Goal: Register for event/course

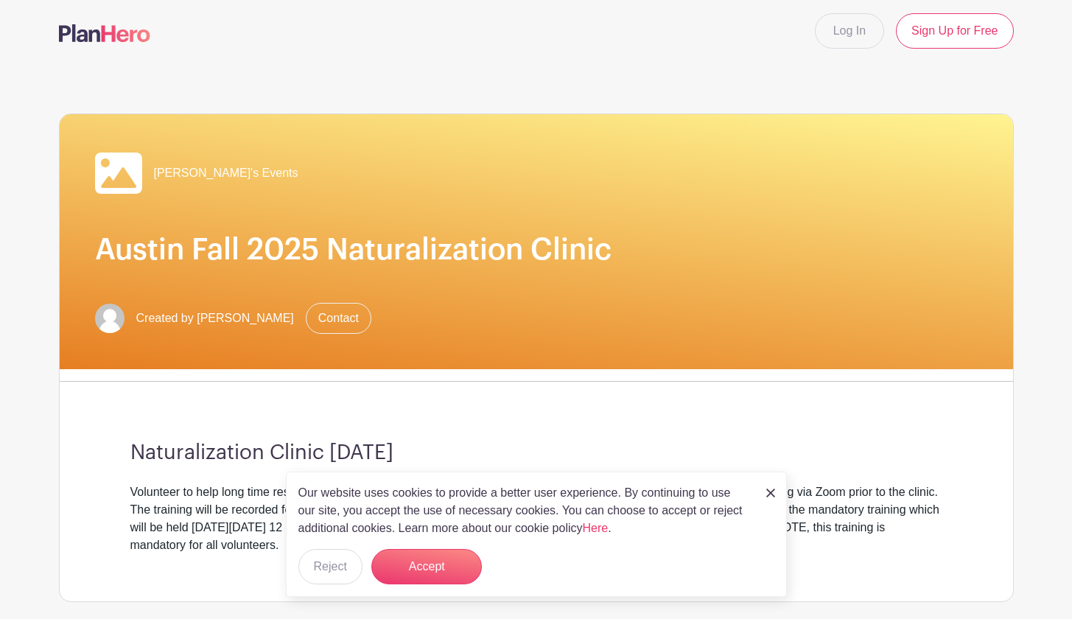
scroll to position [7, 0]
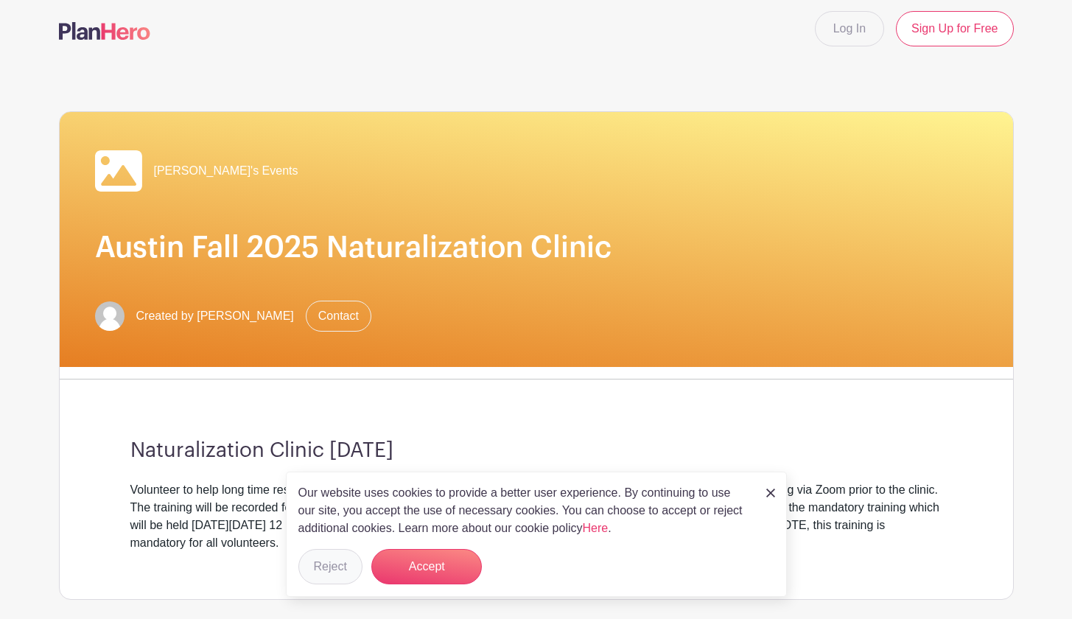
click at [332, 566] on button "Reject" at bounding box center [330, 566] width 64 height 35
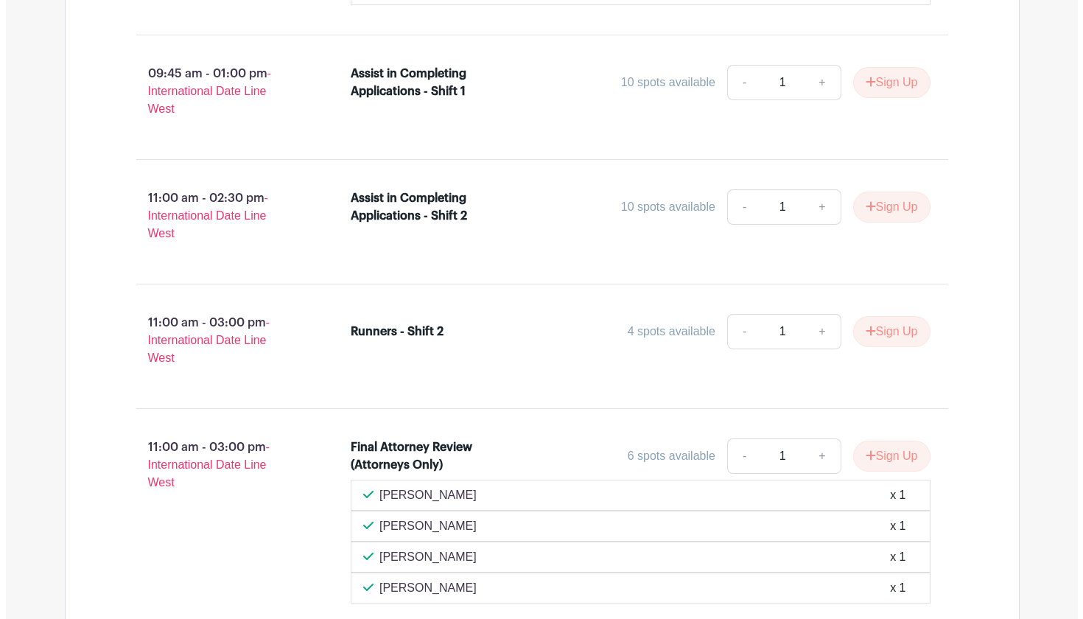
scroll to position [1250, 0]
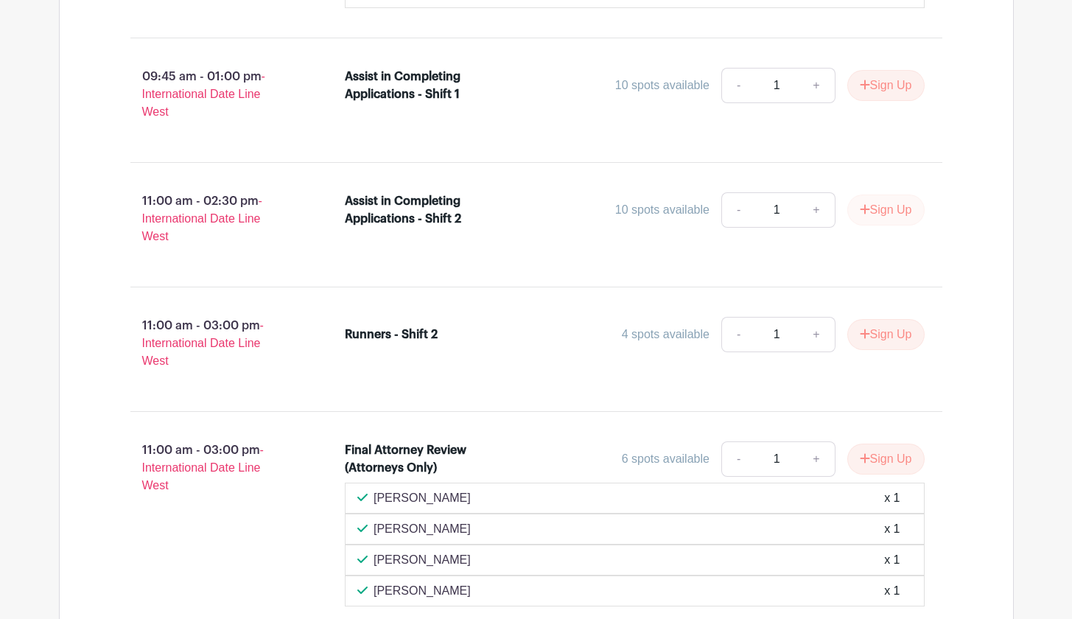
click at [752, 226] on button "Sign Up" at bounding box center [886, 210] width 77 height 31
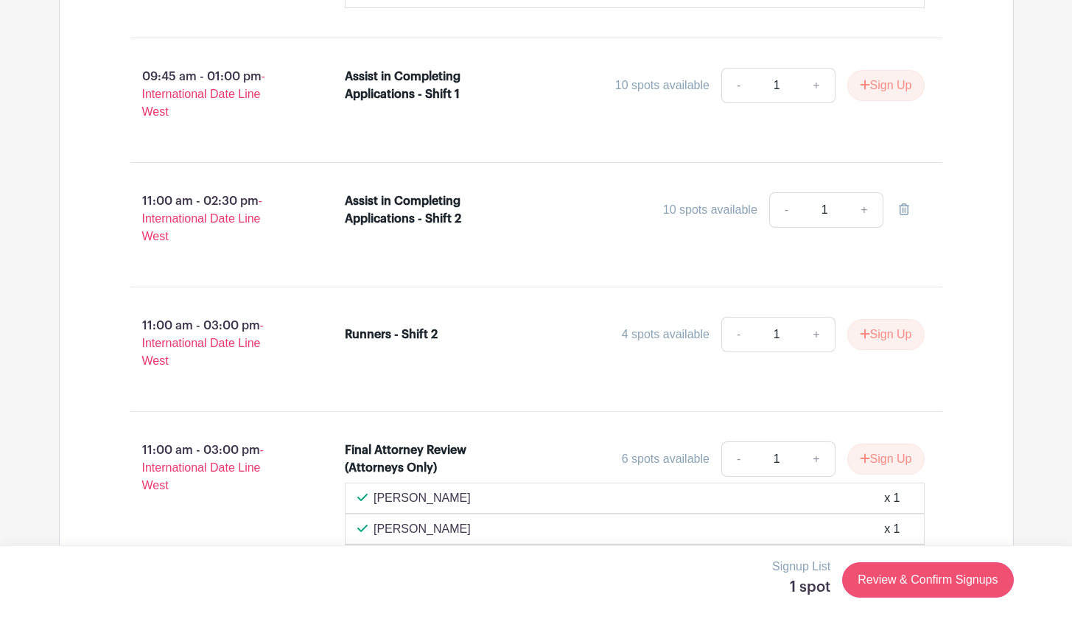
click at [752, 570] on link "Review & Confirm Signups" at bounding box center [927, 579] width 171 height 35
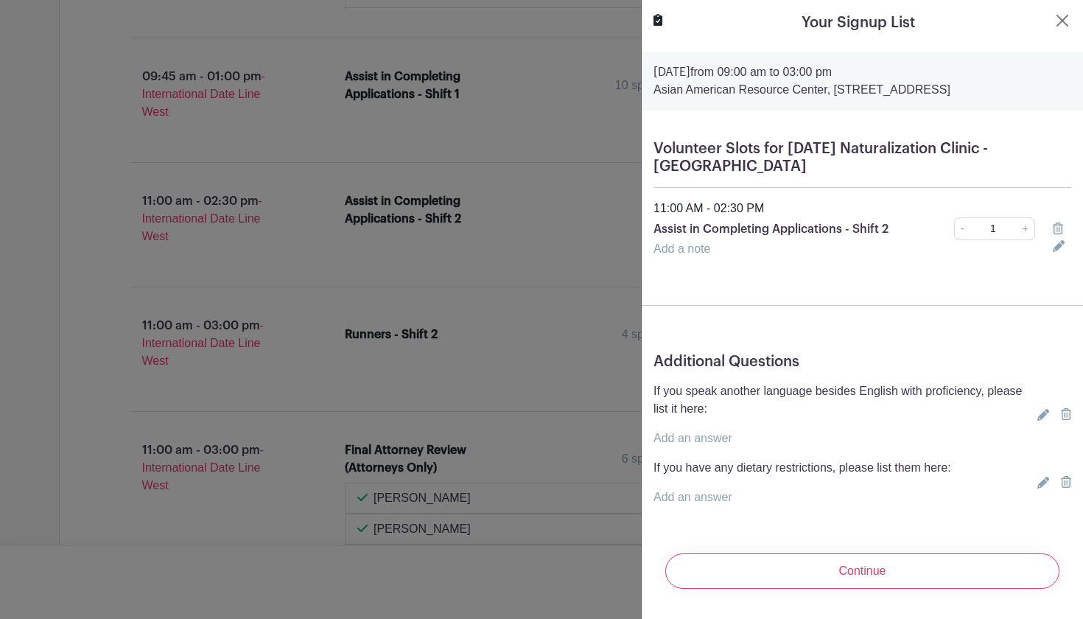
scroll to position [18, 0]
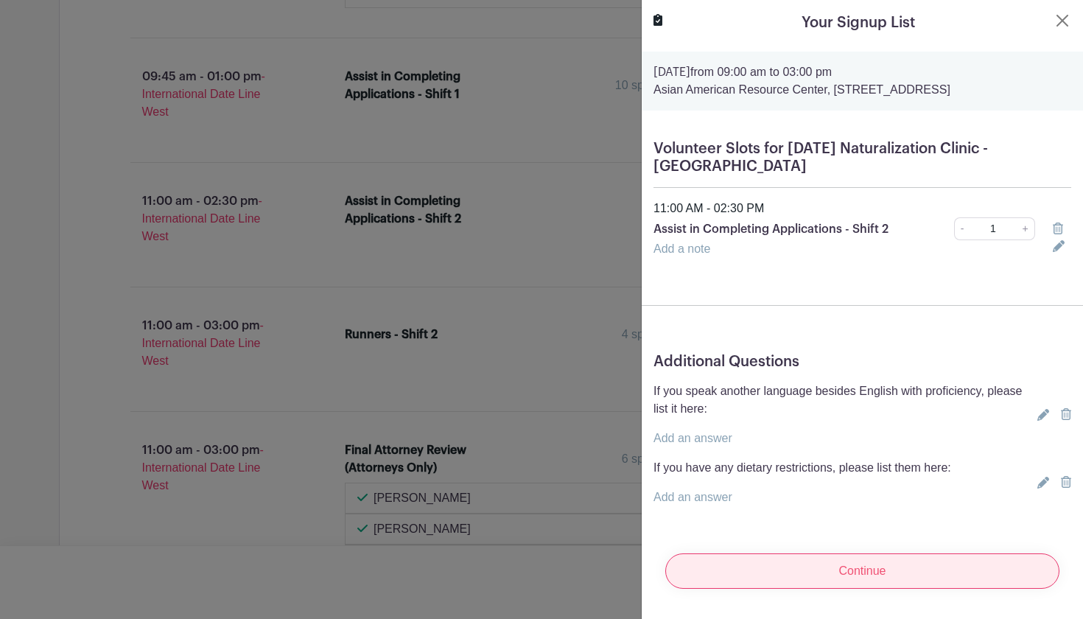
click at [752, 559] on input "Continue" at bounding box center [863, 571] width 394 height 35
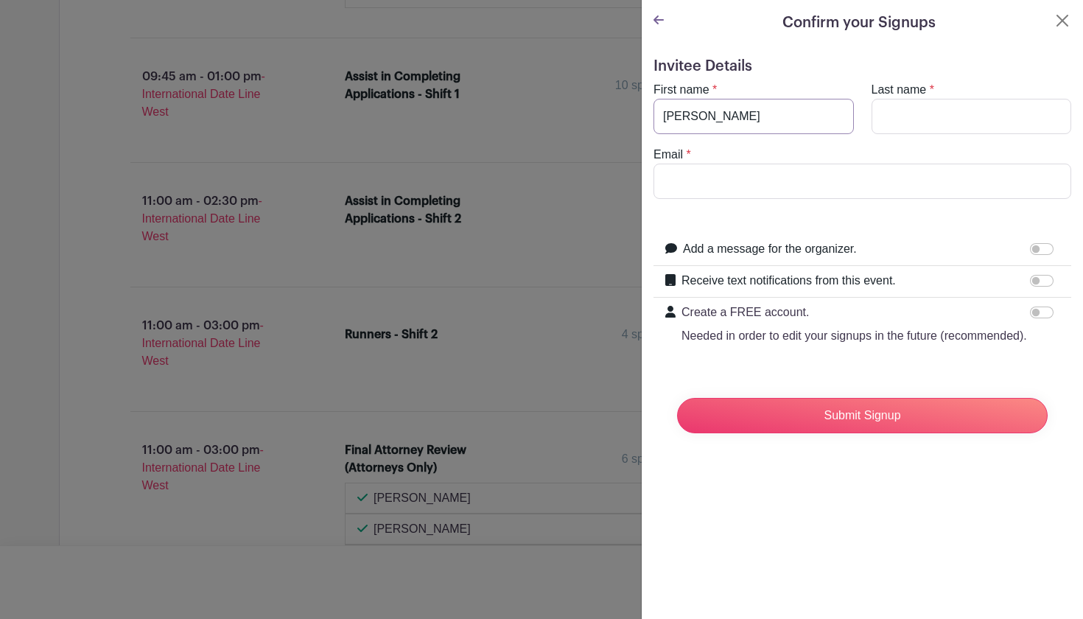
type input "[PERSON_NAME]"
type input "[EMAIL_ADDRESS][DOMAIN_NAME]"
click at [752, 280] on input "Receive text notifications from this event." at bounding box center [1042, 281] width 24 height 12
checkbox input "true"
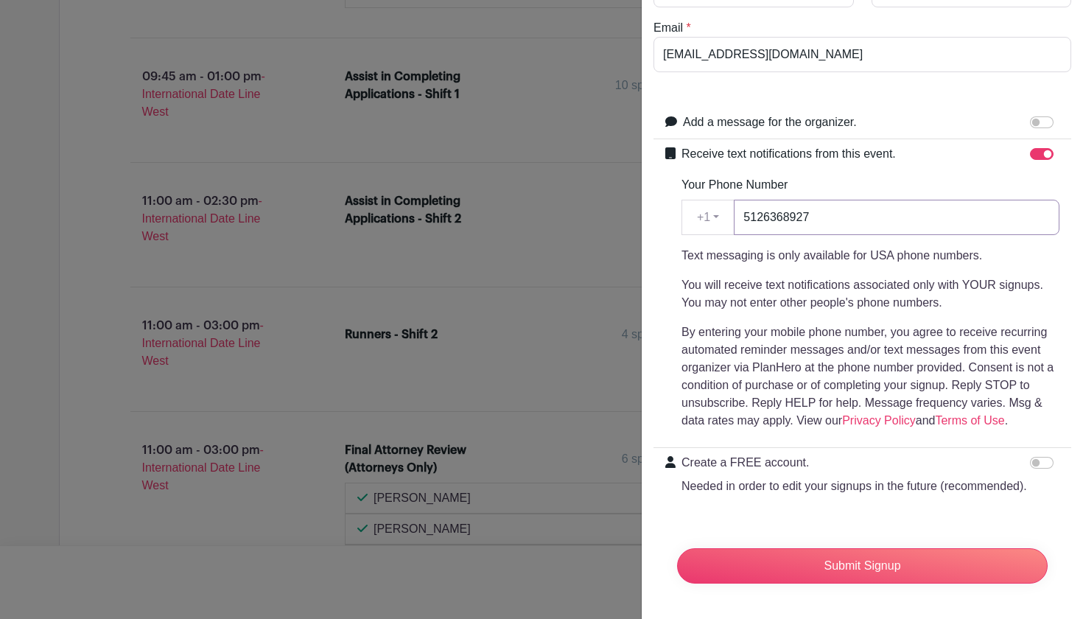
scroll to position [173, 0]
type input "5126368927"
click at [752, 457] on input "Create a FREE account. Needed in order to edit your signups in the future (reco…" at bounding box center [1042, 463] width 24 height 12
checkbox input "true"
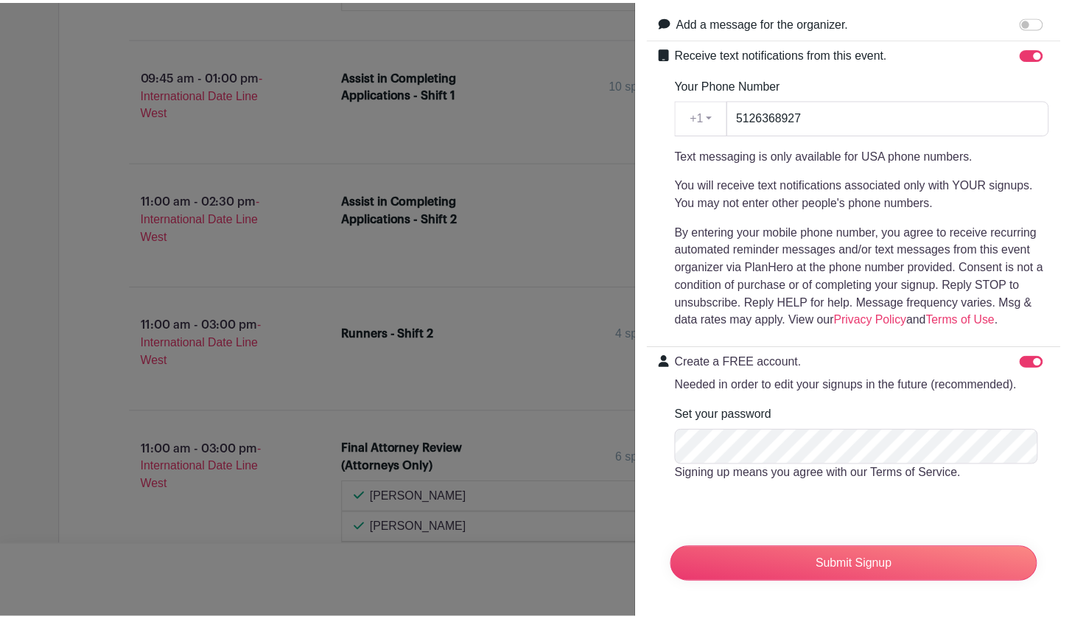
scroll to position [245, 0]
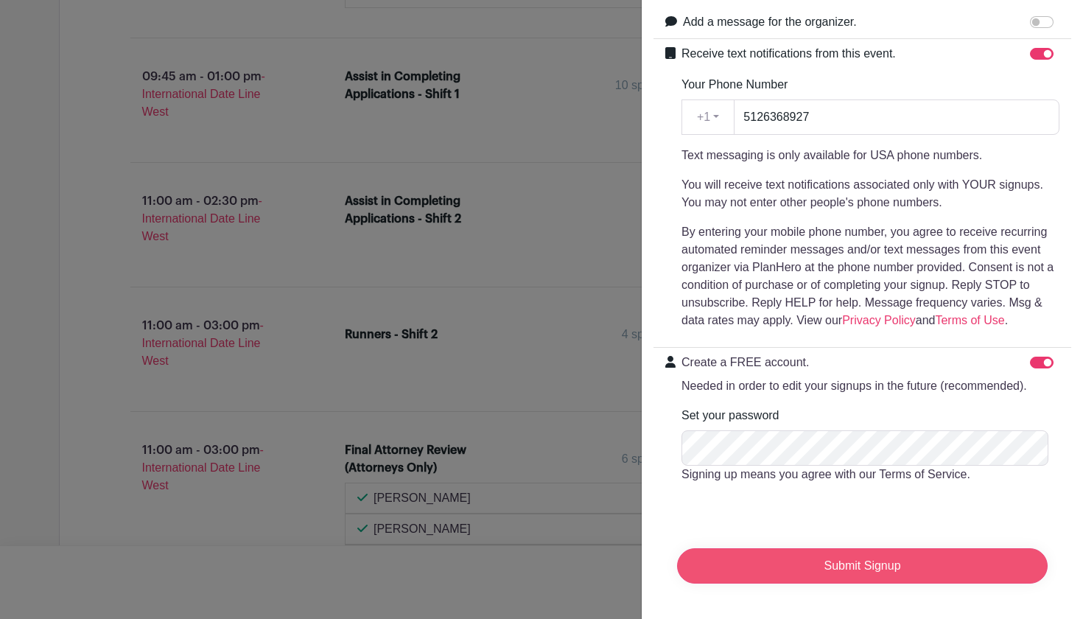
click at [752, 570] on input "Submit Signup" at bounding box center [862, 565] width 371 height 35
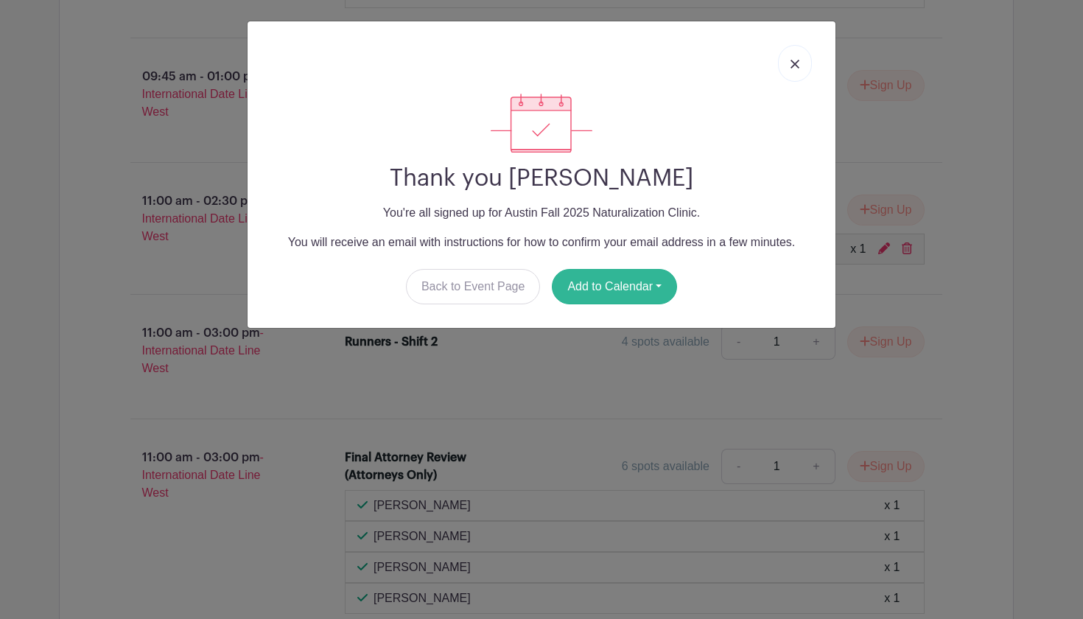
click at [607, 284] on button "Add to Calendar" at bounding box center [614, 286] width 125 height 35
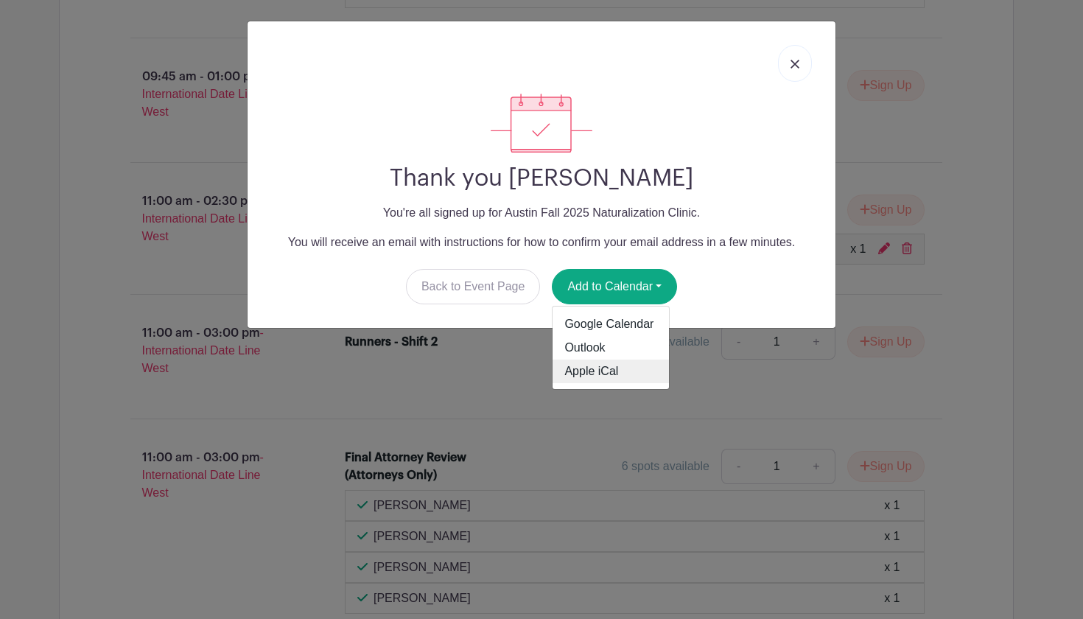
click at [584, 374] on link "Apple iCal" at bounding box center [611, 372] width 116 height 24
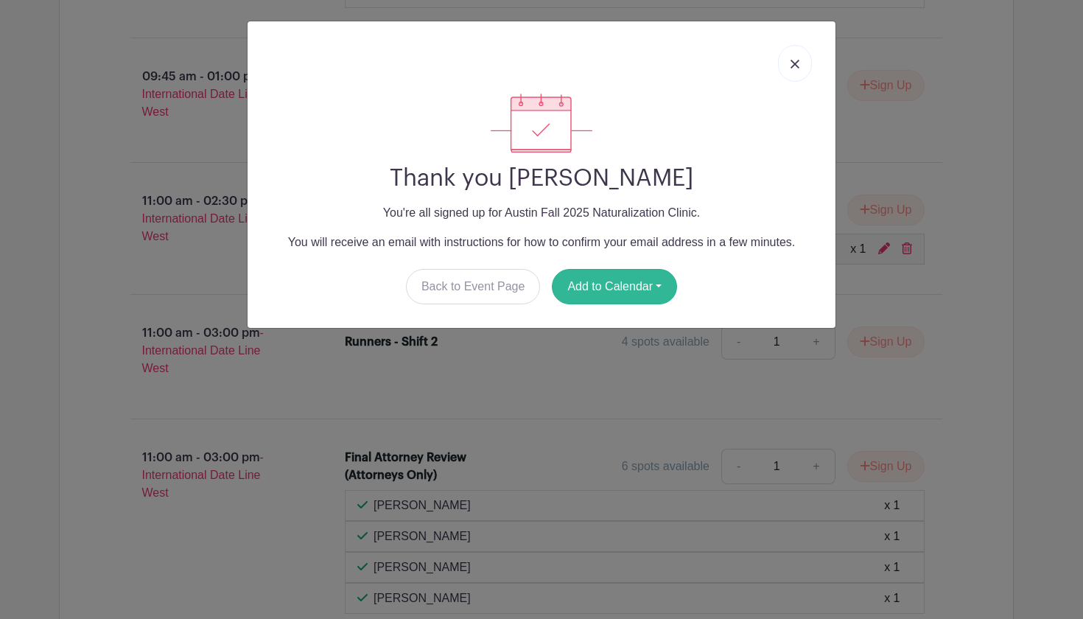
click at [609, 282] on button "Add to Calendar" at bounding box center [614, 286] width 125 height 35
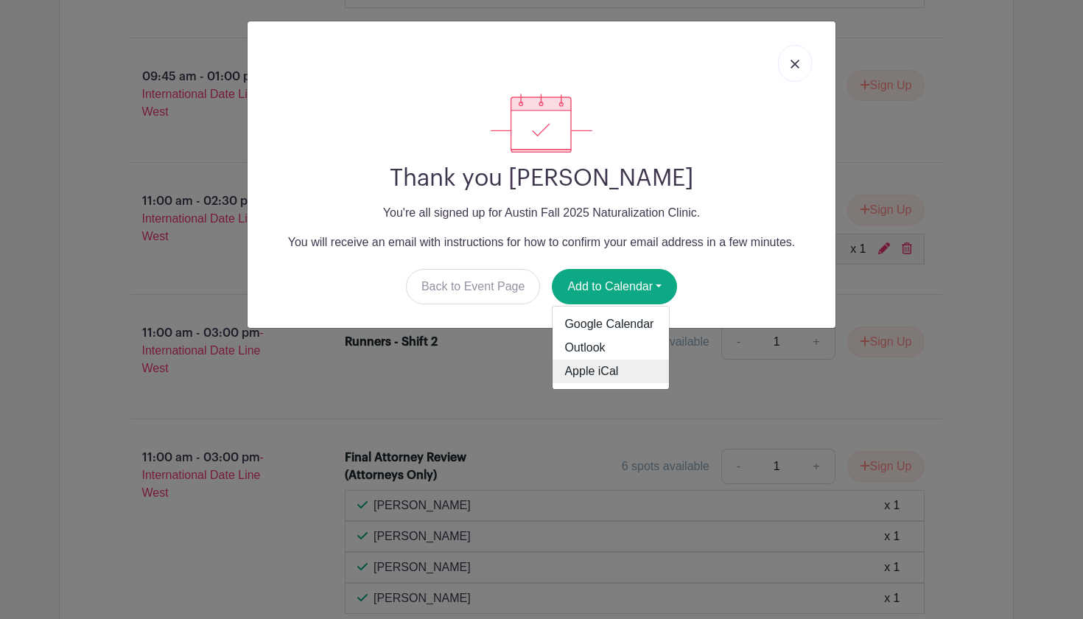
click at [587, 363] on link "Apple iCal" at bounding box center [611, 372] width 116 height 24
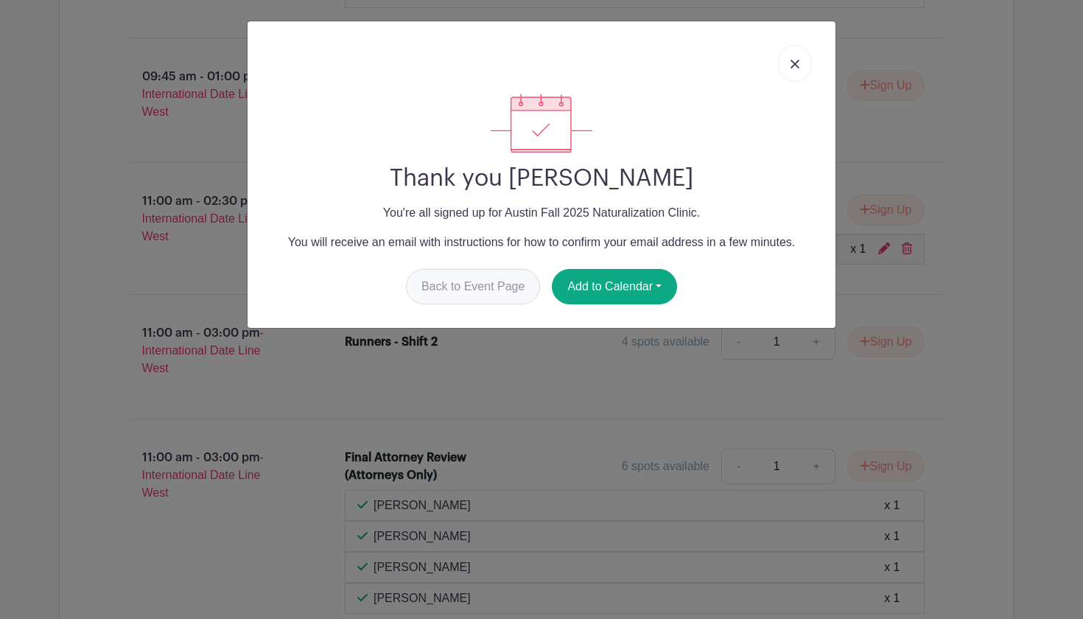
click at [459, 286] on link "Back to Event Page" at bounding box center [473, 286] width 135 height 35
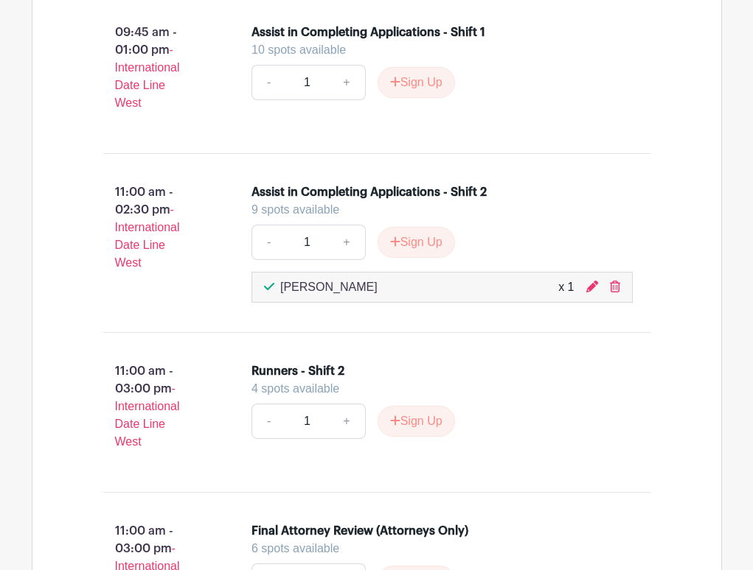
scroll to position [1452, 0]
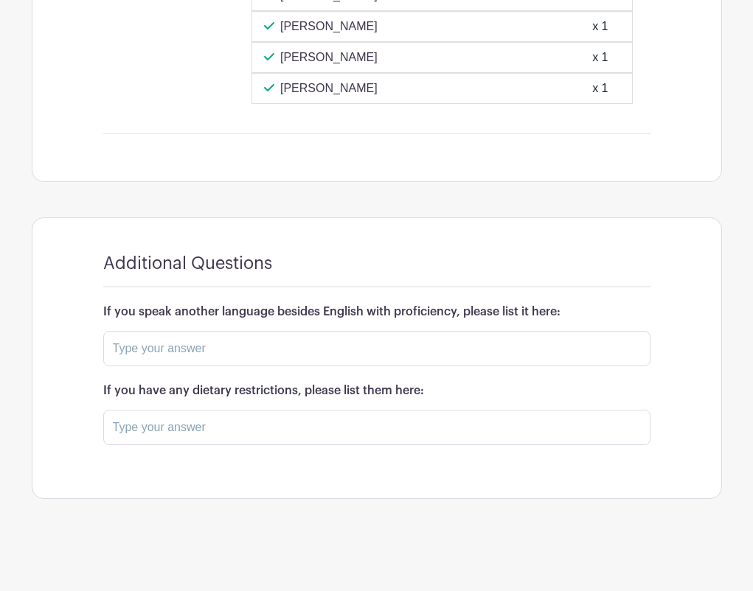
scroll to position [2081, 0]
